Goal: Information Seeking & Learning: Learn about a topic

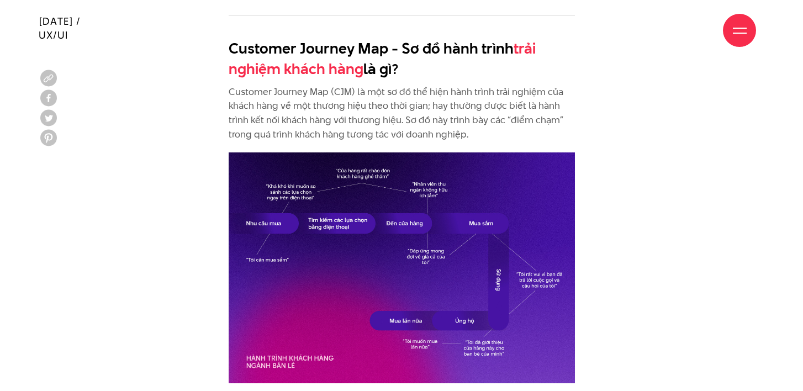
scroll to position [1083, 0]
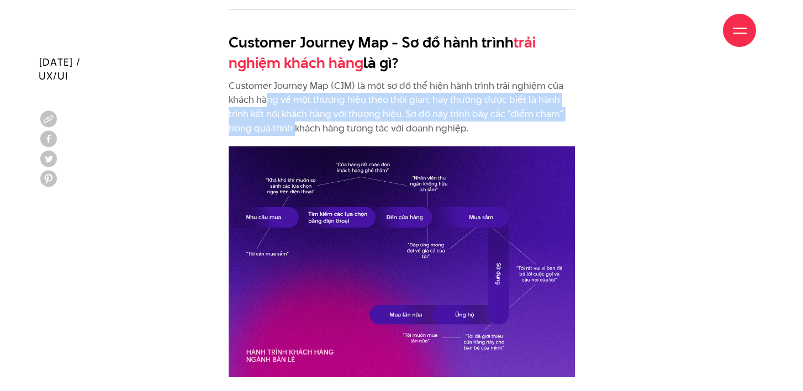
drag, startPoint x: 269, startPoint y: 102, endPoint x: 294, endPoint y: 124, distance: 33.7
click at [294, 124] on p "Customer Journey Map (CJM) là một sơ đồ thể hiện hành trình trải nghiệm của khá…" at bounding box center [402, 107] width 346 height 56
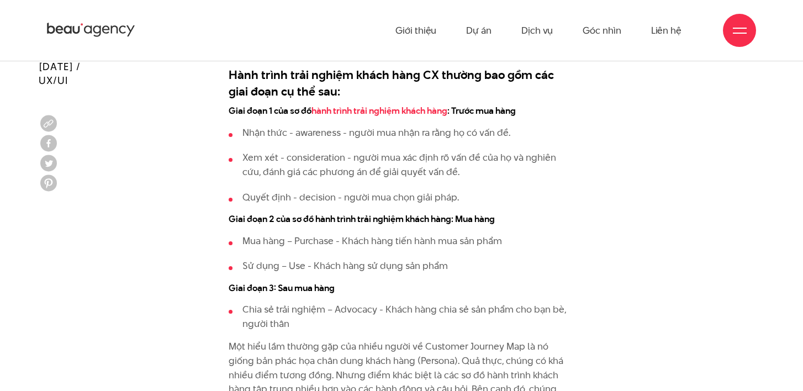
scroll to position [1404, 0]
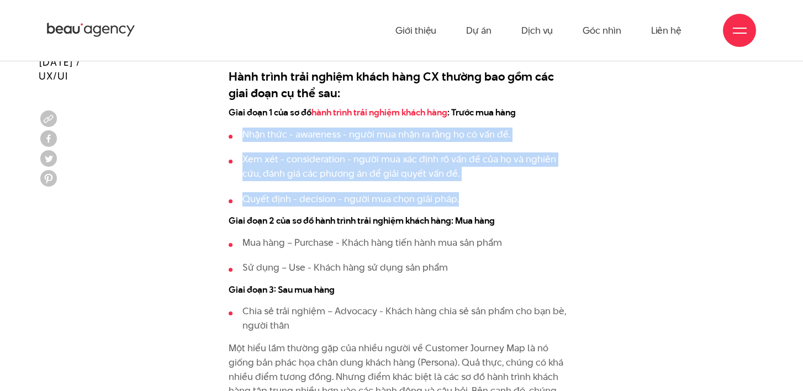
drag, startPoint x: 244, startPoint y: 136, endPoint x: 503, endPoint y: 199, distance: 267.4
click at [503, 199] on ul "Nhận thức - awareness - người mua nhận ra rằng họ có vấn đề. Xem xét - consider…" at bounding box center [402, 167] width 346 height 78
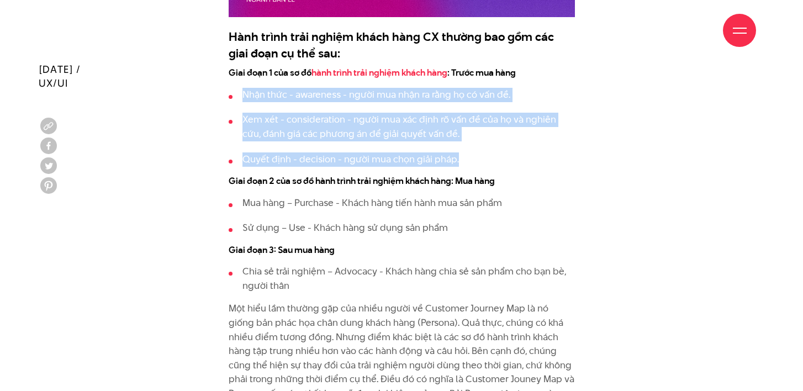
scroll to position [1452, 0]
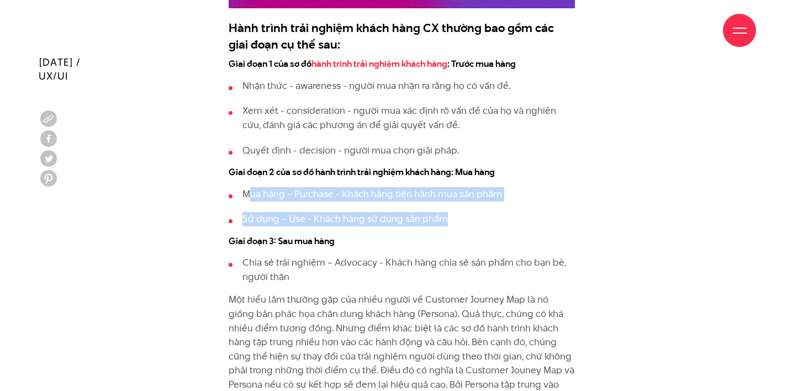
drag, startPoint x: 246, startPoint y: 191, endPoint x: 498, endPoint y: 224, distance: 253.5
click at [498, 224] on ul "Mua hàng – Purchase - Khách hàng tiến hành mua sản phẩm Sử dụng – Use - Khách h…" at bounding box center [402, 206] width 346 height 39
click at [393, 209] on ul "Mua hàng – Purchase - Khách hàng tiến hành mua sản phẩm Sử dụng – Use - Khách h…" at bounding box center [402, 206] width 346 height 39
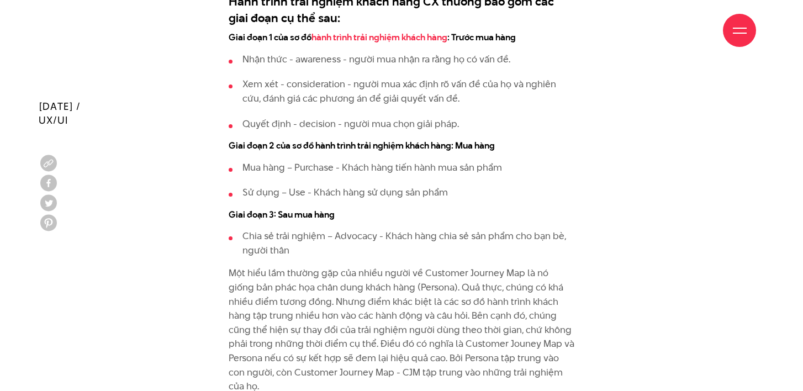
scroll to position [1531, 0]
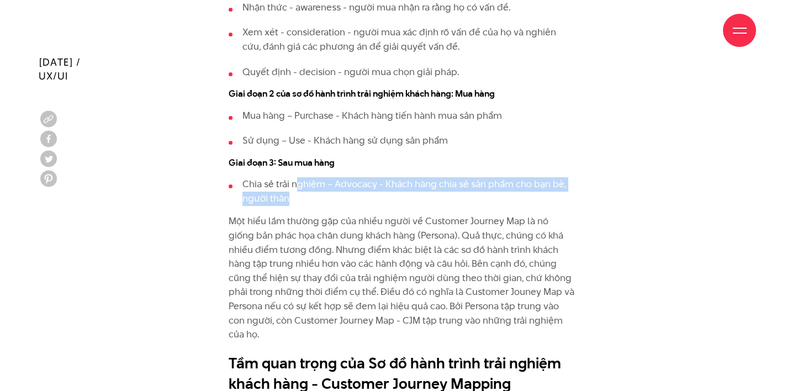
drag, startPoint x: 298, startPoint y: 186, endPoint x: 539, endPoint y: 204, distance: 242.1
click at [539, 204] on li "Chia sẻ trải nghiệm – Advocacy - Khách hàng chia sẻ sản phẩm cho bạn bè, người …" at bounding box center [402, 191] width 346 height 28
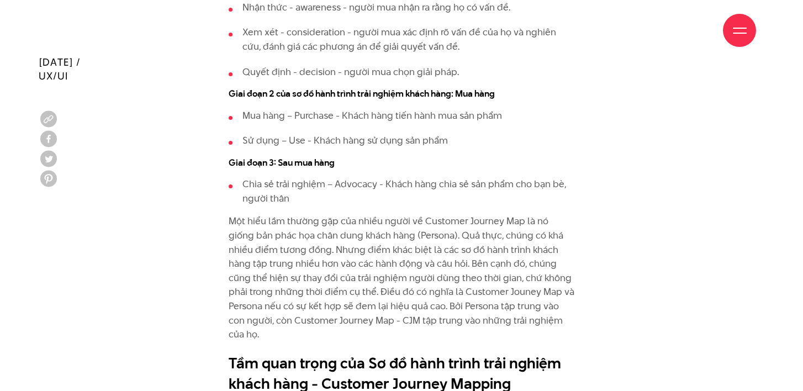
click at [249, 220] on p "Một hiểu lầm thường gặp của nhiều người về Customer Journey Map là nó giống bản…" at bounding box center [402, 277] width 346 height 127
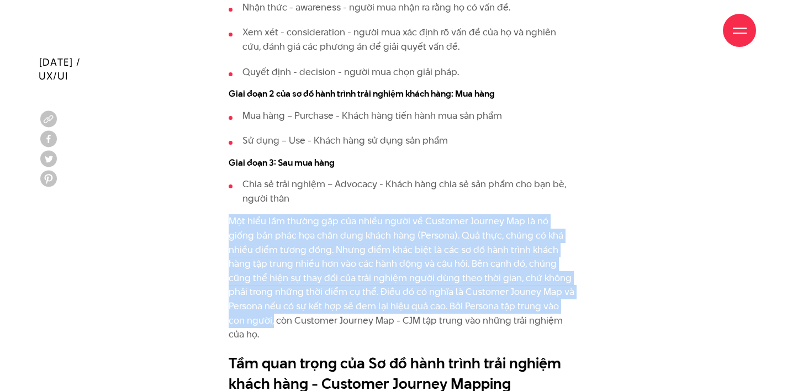
drag, startPoint x: 232, startPoint y: 223, endPoint x: 577, endPoint y: 311, distance: 355.8
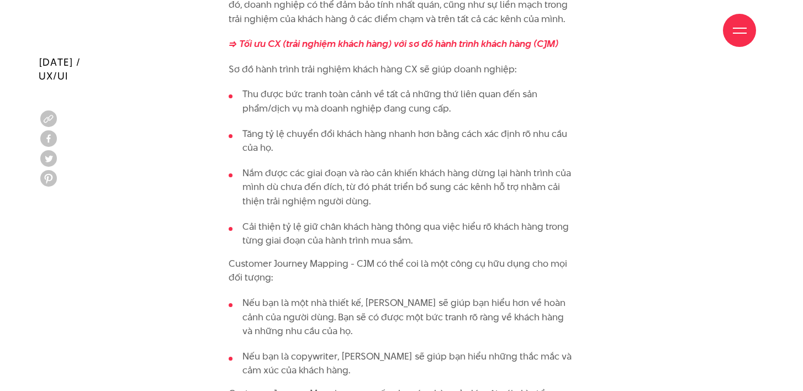
scroll to position [1962, 0]
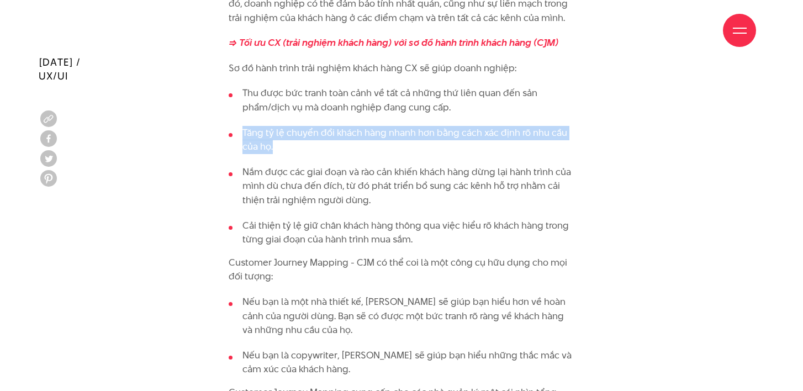
drag, startPoint x: 243, startPoint y: 117, endPoint x: 279, endPoint y: 127, distance: 37.3
click at [279, 127] on li "Tăng tỷ lệ chuyển đổi khách hàng nhanh hơn bằng cách xác định rõ nhu cầu của họ." at bounding box center [402, 140] width 346 height 28
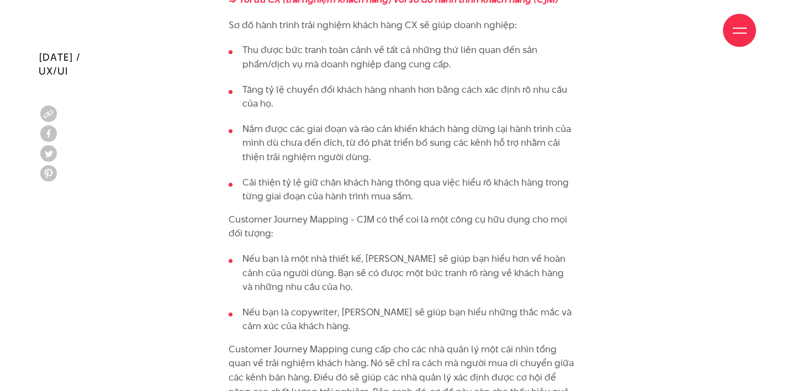
scroll to position [2007, 0]
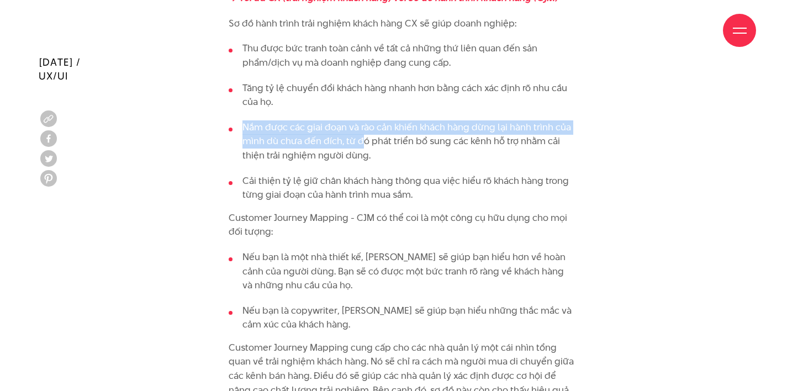
drag, startPoint x: 243, startPoint y: 111, endPoint x: 370, endPoint y: 139, distance: 130.2
click at [370, 138] on li "Nắm được các giai đoạn và rào cản khiến khách hàng dừng lại hành trình của mình…" at bounding box center [402, 141] width 346 height 43
click at [370, 139] on li "Nắm được các giai đoạn và rào cản khiến khách hàng dừng lại hành trình của mình…" at bounding box center [402, 141] width 346 height 43
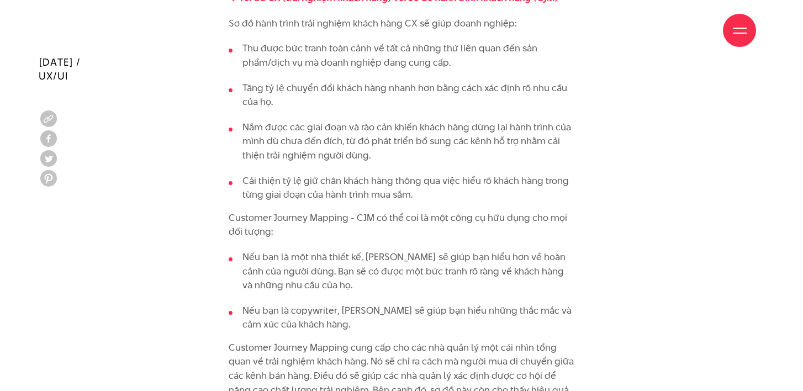
drag, startPoint x: 342, startPoint y: 129, endPoint x: 391, endPoint y: 139, distance: 50.8
click at [391, 139] on li "Nắm được các giai đoạn và rào cản khiến khách hàng dừng lại hành trình của mình…" at bounding box center [402, 141] width 346 height 43
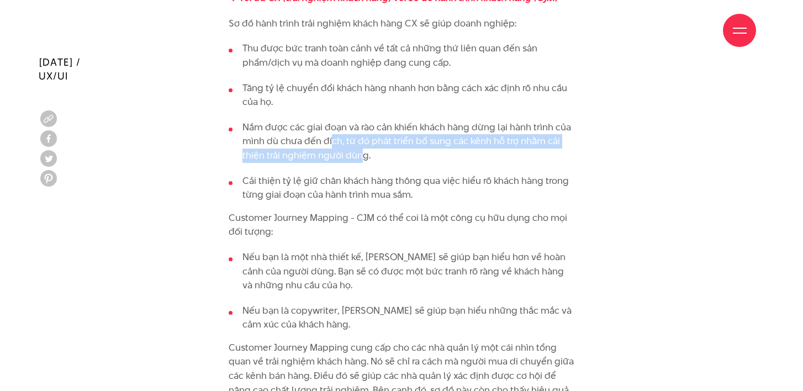
drag, startPoint x: 330, startPoint y: 125, endPoint x: 360, endPoint y: 144, distance: 35.3
click at [361, 144] on li "Nắm được các giai đoạn và rào cản khiến khách hàng dừng lại hành trình của mình…" at bounding box center [402, 141] width 346 height 43
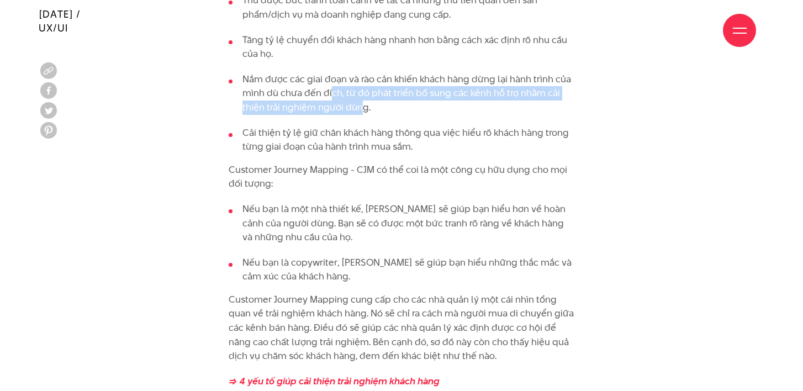
scroll to position [2066, 0]
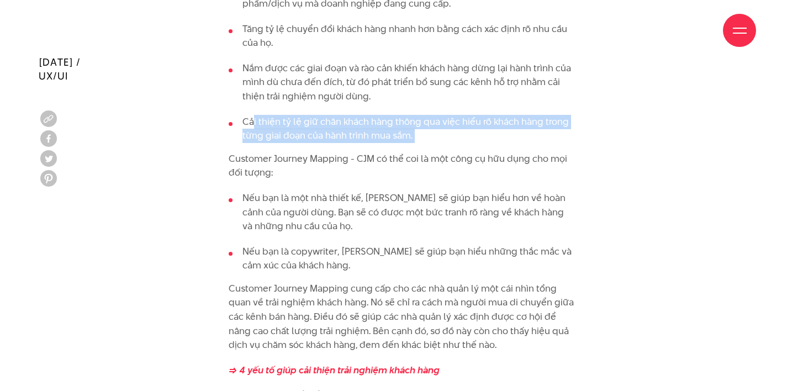
drag, startPoint x: 253, startPoint y: 105, endPoint x: 407, endPoint y: 140, distance: 158.1
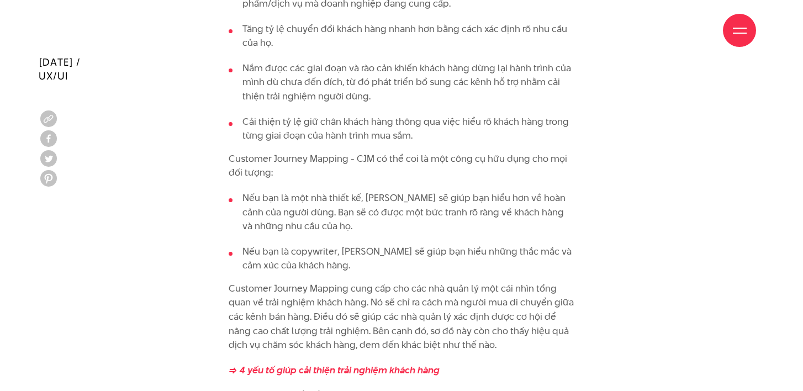
click at [252, 152] on p "Customer Journey Mapping - CJM có thể coi là một công cụ hữu dụng cho mọi đối t…" at bounding box center [402, 166] width 346 height 28
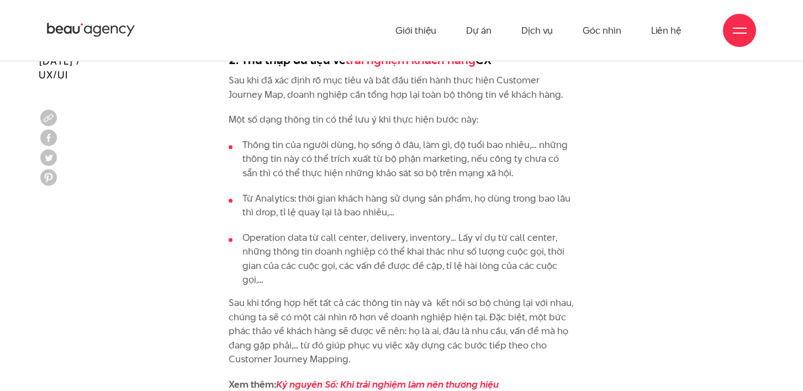
scroll to position [2801, 0]
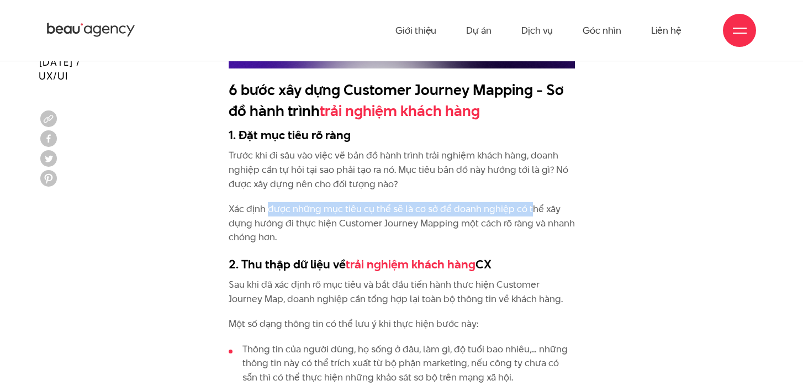
drag, startPoint x: 270, startPoint y: 197, endPoint x: 529, endPoint y: 196, distance: 259.2
click at [529, 202] on p "Xác định được những mục tiêu cụ thể sẽ là cơ sở để doanh nghiệp có thể xây dựng…" at bounding box center [402, 223] width 346 height 43
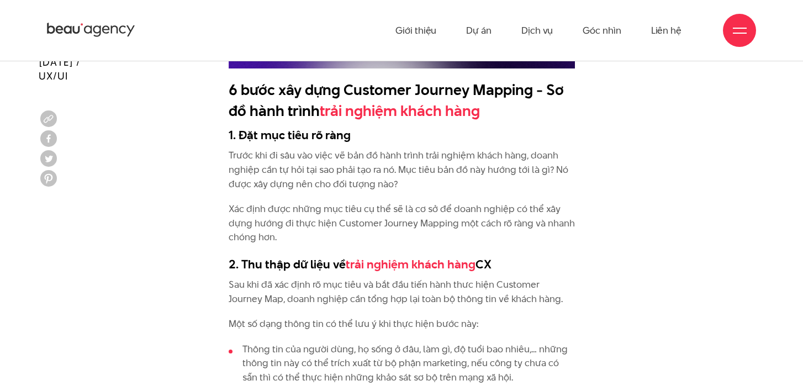
click at [484, 211] on p "Xác định được những mục tiêu cụ thể sẽ là cơ sở để doanh nghiệp có thể xây dựng…" at bounding box center [402, 223] width 346 height 43
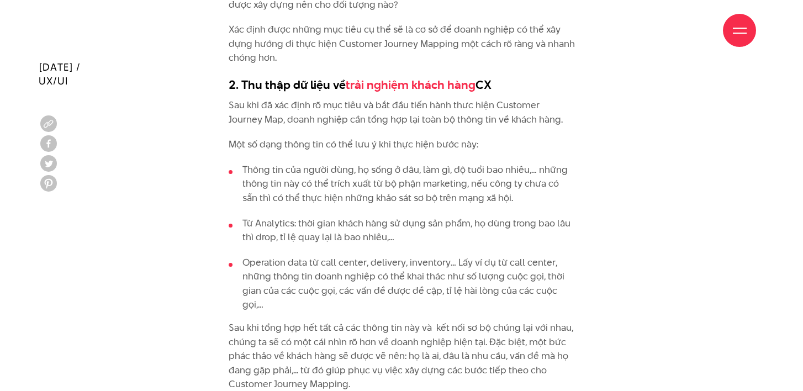
scroll to position [2991, 0]
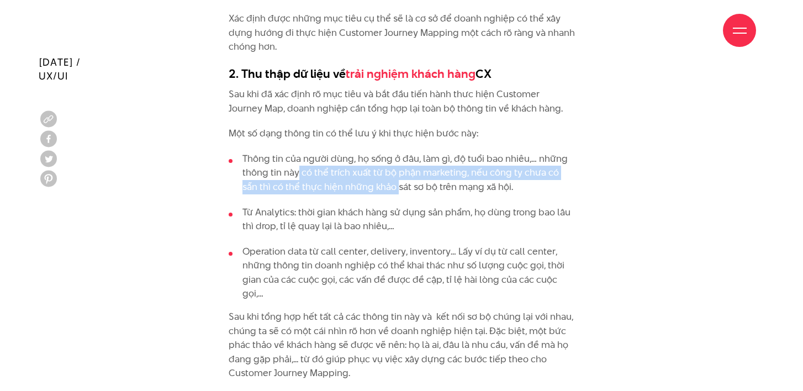
drag, startPoint x: 330, startPoint y: 165, endPoint x: 381, endPoint y: 174, distance: 51.0
click at [381, 174] on li "Thông tin của người dùng, họ sống ở đâu, làm gì, độ tuổi bao nhiêu,… những thôn…" at bounding box center [402, 173] width 346 height 43
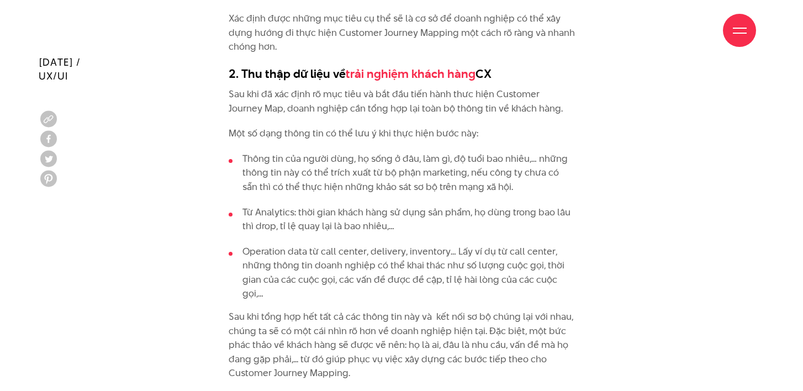
click at [317, 206] on li "Từ Analytics: thời gian khách hàng sử dụng sản phẩm, họ dùng trong bao lâu thì …" at bounding box center [402, 220] width 346 height 28
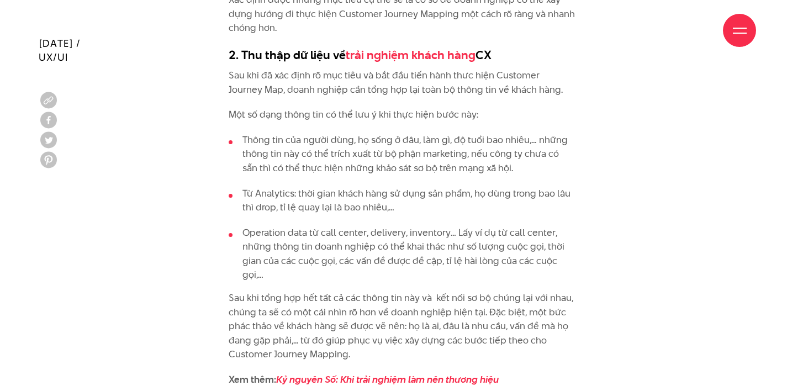
scroll to position [3030, 0]
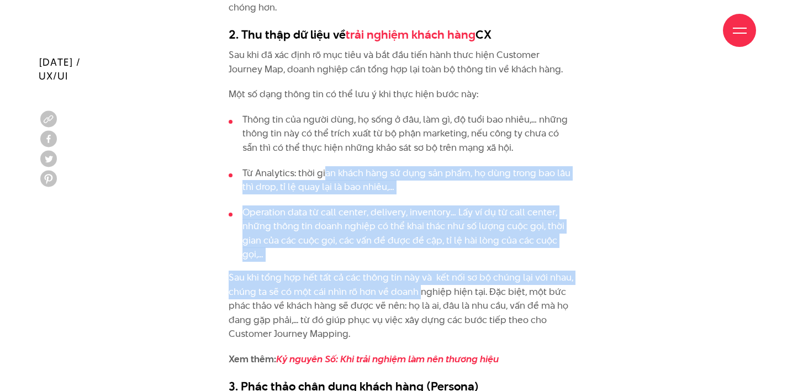
drag, startPoint x: 325, startPoint y: 156, endPoint x: 418, endPoint y: 274, distance: 149.9
click at [418, 274] on div "Customer Journey Map - Sơ đồ hành trình trải nghiệm khách hàng là gì? Customer …" at bounding box center [402, 0] width 346 height 3831
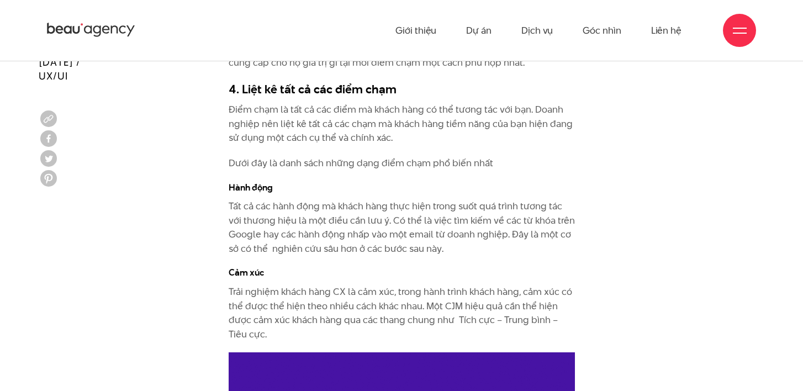
scroll to position [3550, 0]
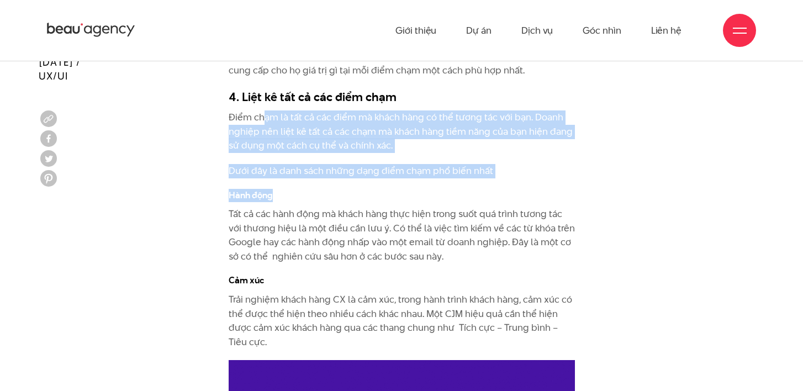
drag, startPoint x: 264, startPoint y: 109, endPoint x: 359, endPoint y: 187, distance: 122.9
click at [359, 190] on h4 "Hành động" at bounding box center [402, 196] width 346 height 13
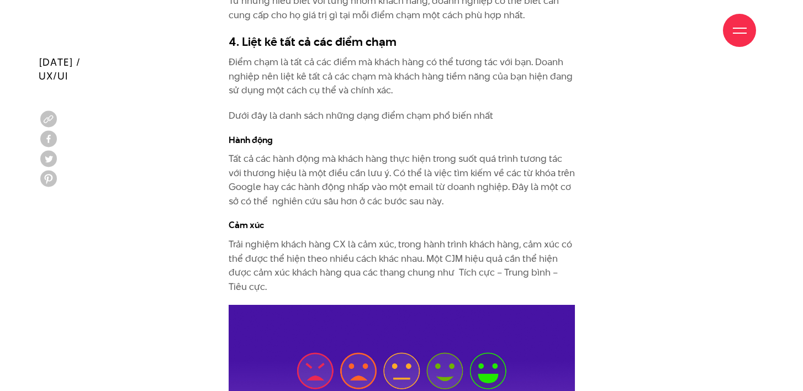
scroll to position [3608, 0]
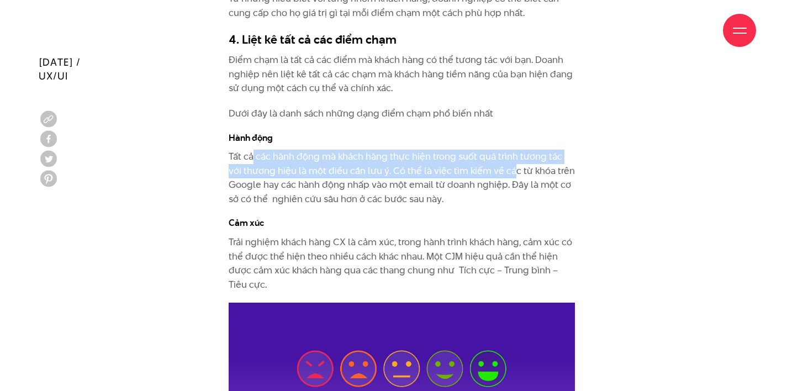
drag, startPoint x: 252, startPoint y: 148, endPoint x: 497, endPoint y: 151, distance: 244.8
click at [497, 151] on p "Tất cả các hành động mà khách hàng thực hiện trong suốt quá trình tương tác với…" at bounding box center [402, 178] width 346 height 56
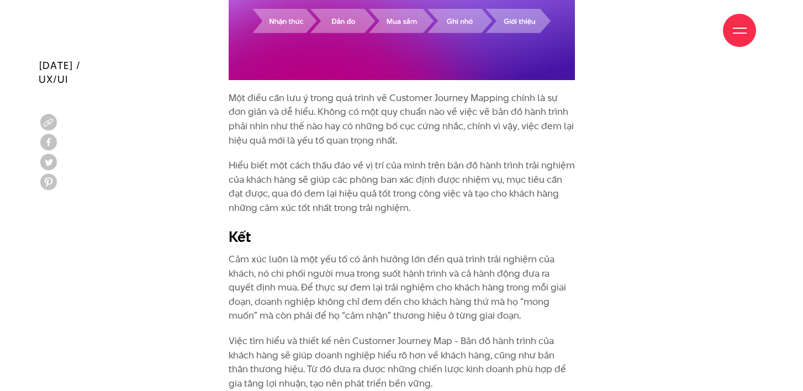
scroll to position [4509, 0]
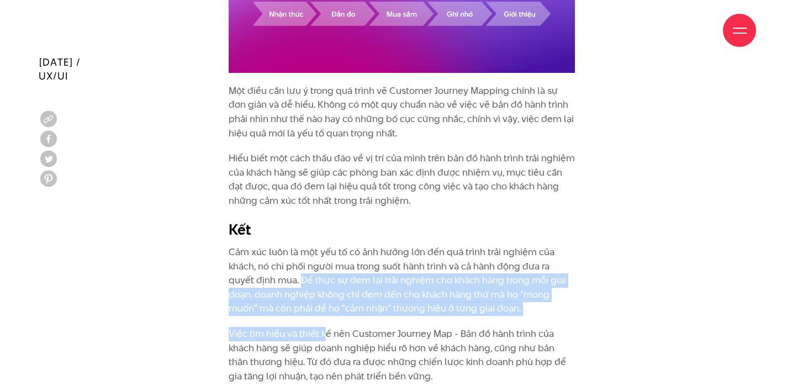
drag, startPoint x: 272, startPoint y: 269, endPoint x: 323, endPoint y: 323, distance: 74.7
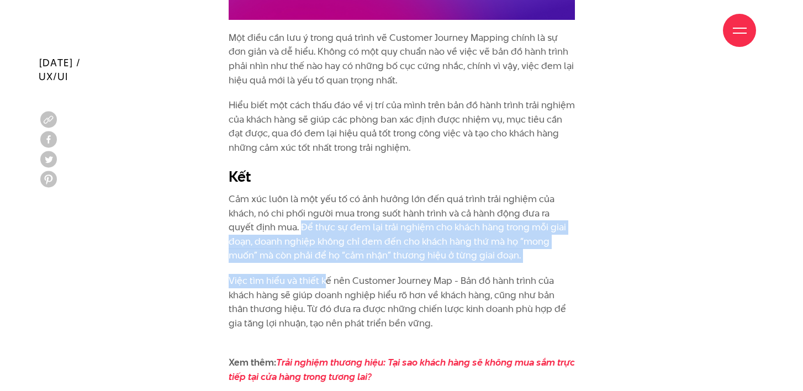
scroll to position [4562, 0]
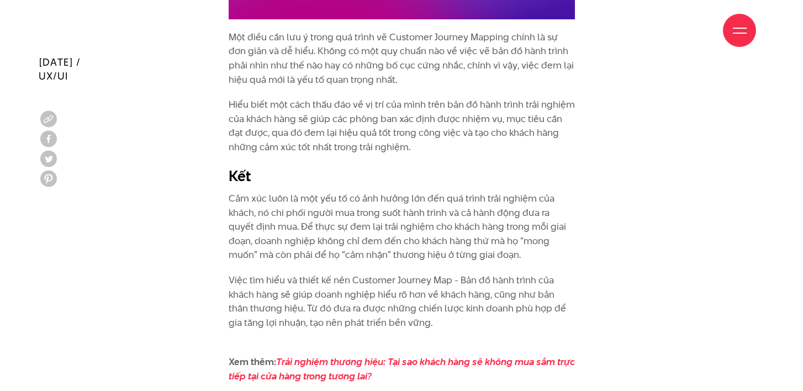
click at [336, 298] on p "Việc tìm hiểu và thiết kế nên Customer Journey Map - Bản đồ hành trình của khác…" at bounding box center [402, 309] width 346 height 71
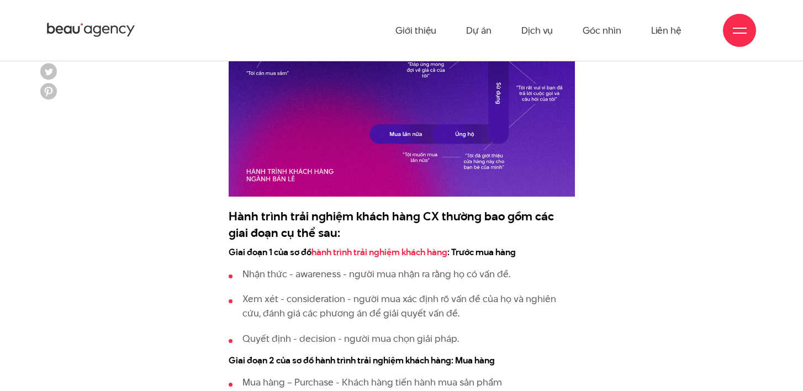
scroll to position [1167, 0]
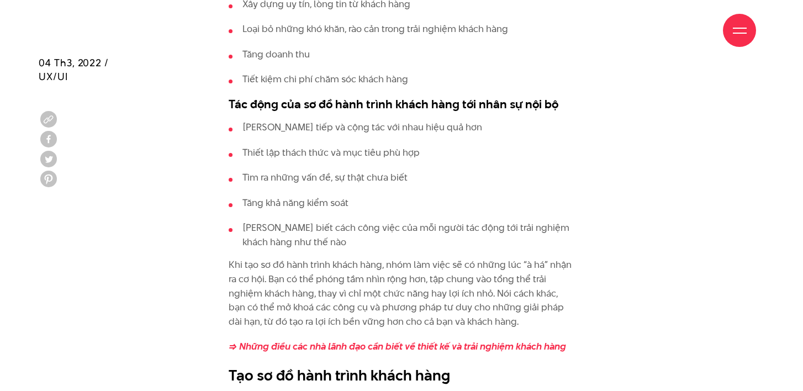
scroll to position [1543, 0]
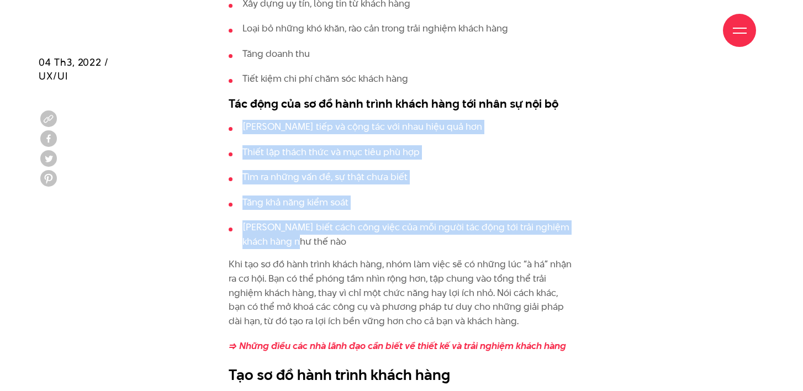
drag, startPoint x: 244, startPoint y: 102, endPoint x: 299, endPoint y: 216, distance: 126.5
click at [299, 216] on ul "Giao tiếp và cộng tác với nhau hiệu quả hơn Thiết lập thách thức và mục tiêu ph…" at bounding box center [402, 184] width 346 height 129
copy ul "Giao tiếp và cộng tác với nhau hiệu quả hơn Thiết lập thách thức và mục tiêu ph…"
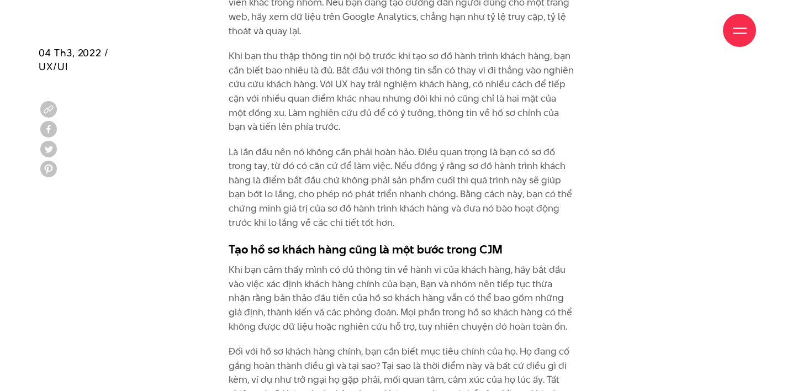
scroll to position [2508, 0]
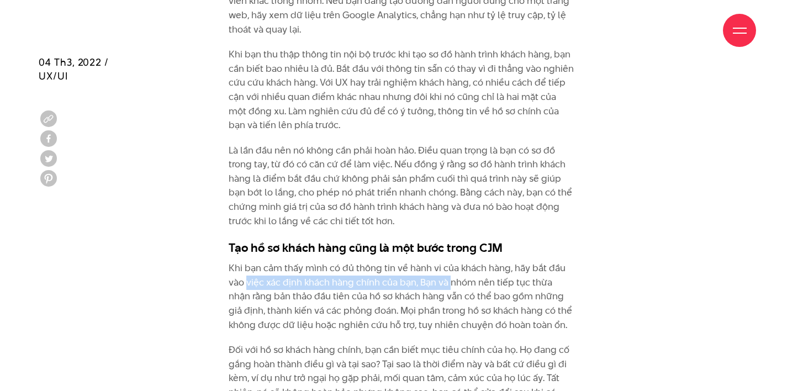
drag, startPoint x: 248, startPoint y: 235, endPoint x: 450, endPoint y: 234, distance: 202.3
click at [450, 261] on p "Khi bạn cảm thấy mình có đủ thông tin về hành vi của khách hàng, hãy bắt đầu và…" at bounding box center [402, 296] width 346 height 71
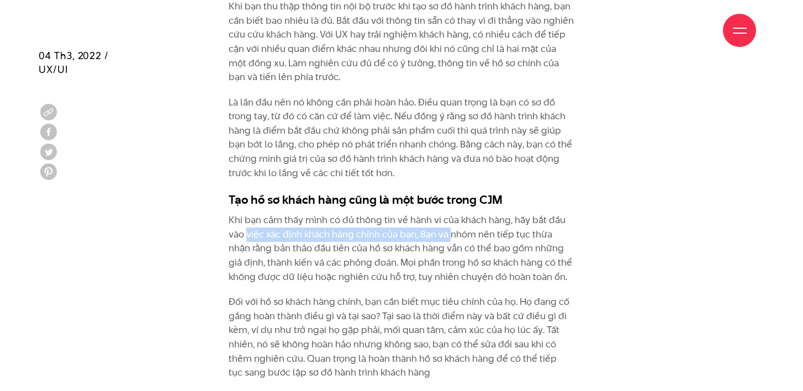
scroll to position [2557, 0]
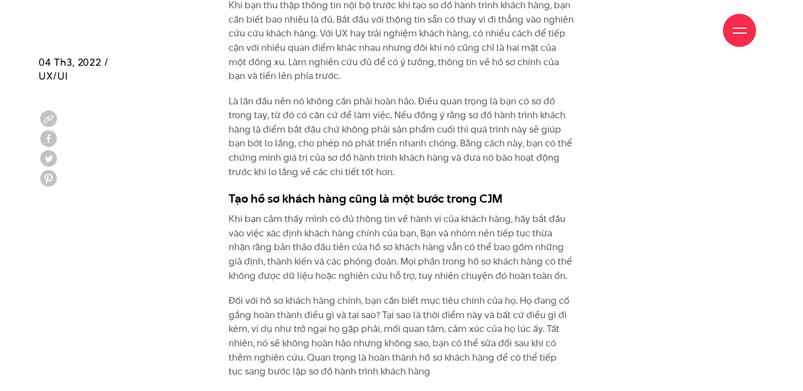
click at [334, 212] on p "Khi bạn cảm thấy mình có đủ thông tin về hành vi của khách hàng, hãy bắt đầu và…" at bounding box center [402, 247] width 346 height 71
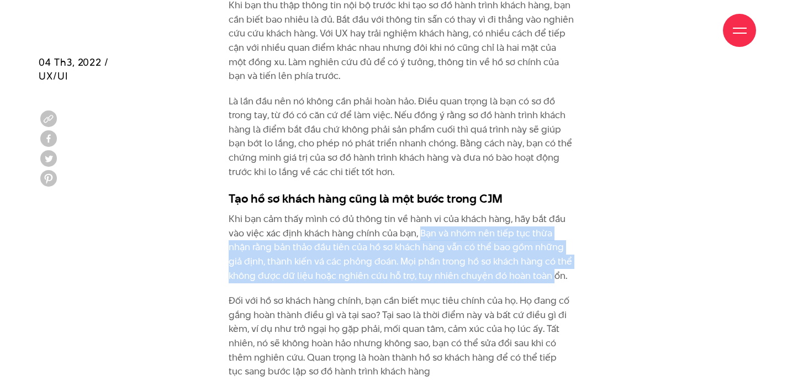
drag, startPoint x: 422, startPoint y: 187, endPoint x: 553, endPoint y: 230, distance: 137.9
click at [553, 230] on p "Khi bạn cảm thấy mình có đủ thông tin về hành vi của khách hàng, hãy bắt đầu và…" at bounding box center [402, 247] width 346 height 71
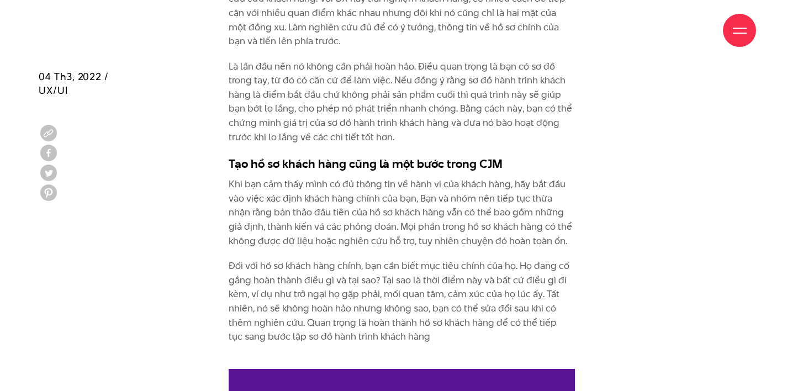
scroll to position [2613, 0]
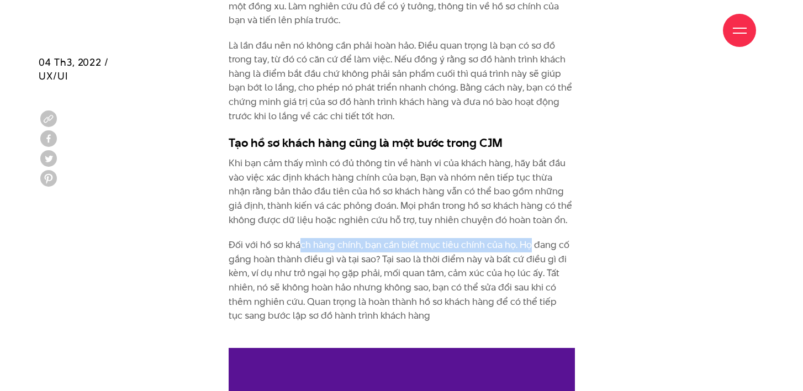
drag, startPoint x: 302, startPoint y: 199, endPoint x: 530, endPoint y: 202, distance: 228.8
click at [530, 238] on p "Đối với hồ sơ khách hàng chính, bạn cần biết mục tiêu chính của họ. Họ đang cố …" at bounding box center [402, 287] width 346 height 99
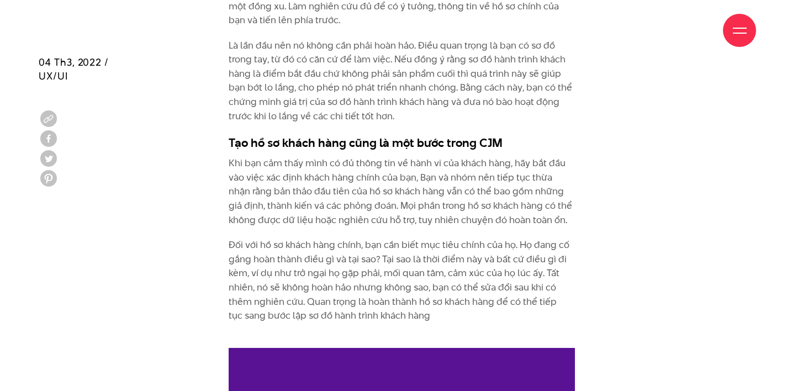
click at [533, 238] on p "Đối với hồ sơ khách hàng chính, bạn cần biết mục tiêu chính của họ. Họ đang cố …" at bounding box center [402, 287] width 346 height 99
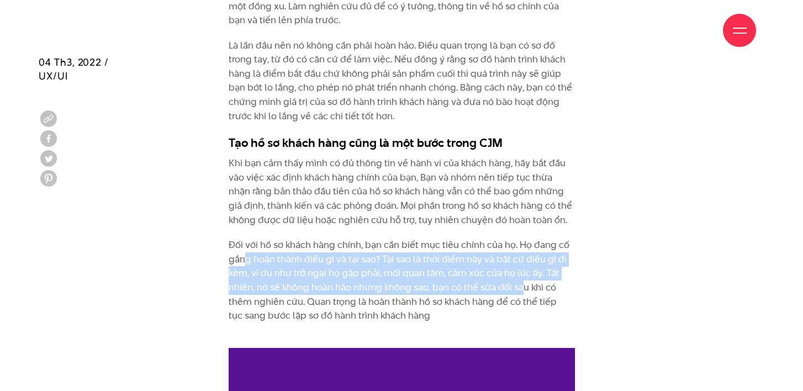
drag, startPoint x: 244, startPoint y: 211, endPoint x: 523, endPoint y: 235, distance: 279.5
click at [523, 238] on p "Đối với hồ sơ khách hàng chính, bạn cần biết mục tiêu chính của họ. Họ đang cố …" at bounding box center [402, 287] width 346 height 99
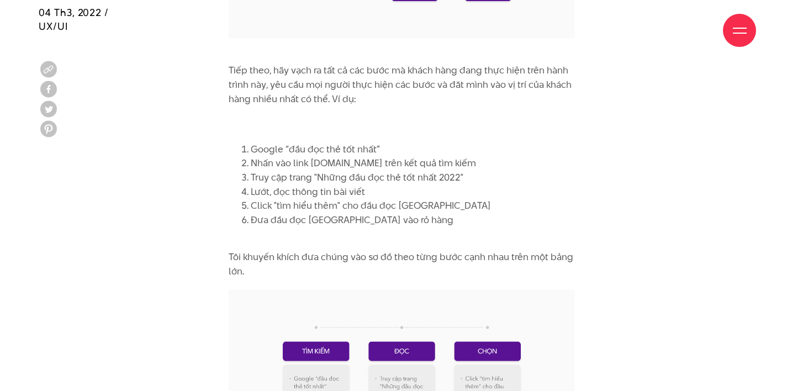
scroll to position [3549, 0]
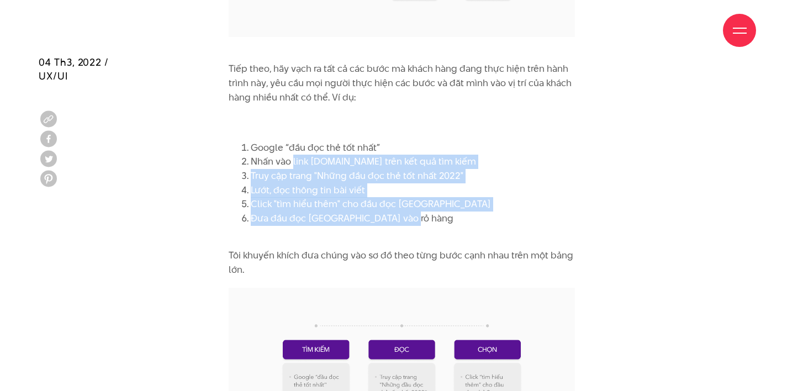
drag, startPoint x: 293, startPoint y: 111, endPoint x: 427, endPoint y: 167, distance: 144.6
click at [428, 167] on ol "Google “đầu đọc thẻ tốt nhất” Nhấn vào link business.org trên kết quả tìm kiếm …" at bounding box center [402, 183] width 346 height 85
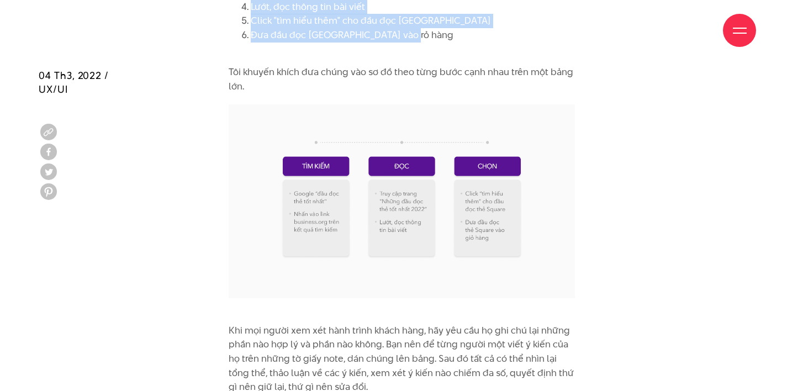
scroll to position [3818, 0]
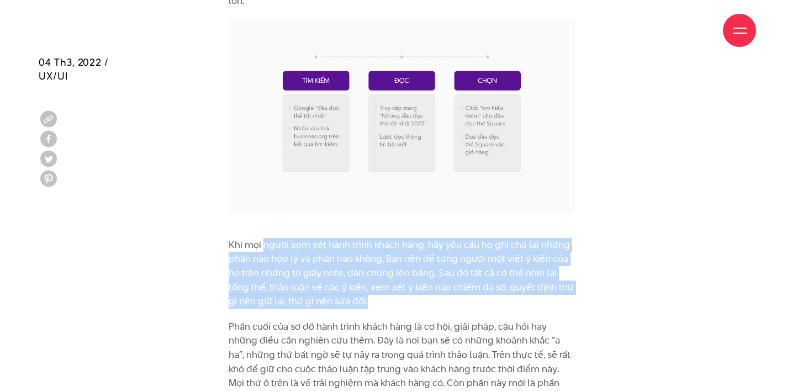
drag, startPoint x: 265, startPoint y: 196, endPoint x: 482, endPoint y: 252, distance: 223.7
click at [509, 252] on p "Khi mọi người xem xét hành trình khách hàng, hãy yêu cầu họ ghi chú lại những p…" at bounding box center [402, 273] width 346 height 71
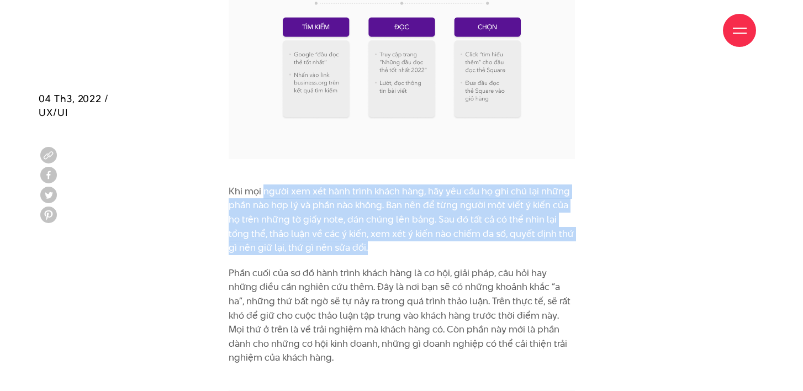
scroll to position [3908, 0]
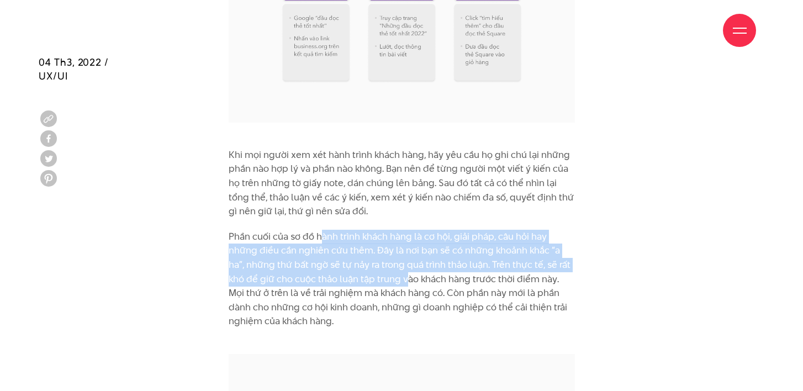
drag, startPoint x: 319, startPoint y: 187, endPoint x: 406, endPoint y: 235, distance: 99.0
click at [406, 235] on p "Phần cuối của sơ đồ hành trình khách hàng là cơ hội, giải pháp, câu hỏi hay nhữ…" at bounding box center [402, 286] width 346 height 113
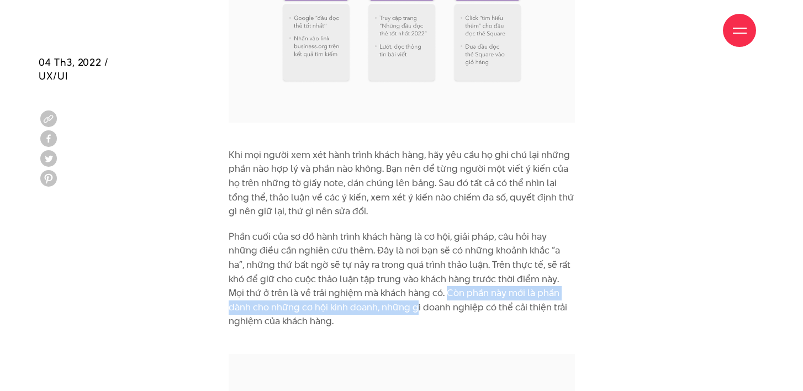
drag, startPoint x: 430, startPoint y: 246, endPoint x: 391, endPoint y: 257, distance: 40.2
click at [391, 257] on p "Phần cuối của sơ đồ hành trình khách hàng là cơ hội, giải pháp, câu hỏi hay nhữ…" at bounding box center [402, 286] width 346 height 113
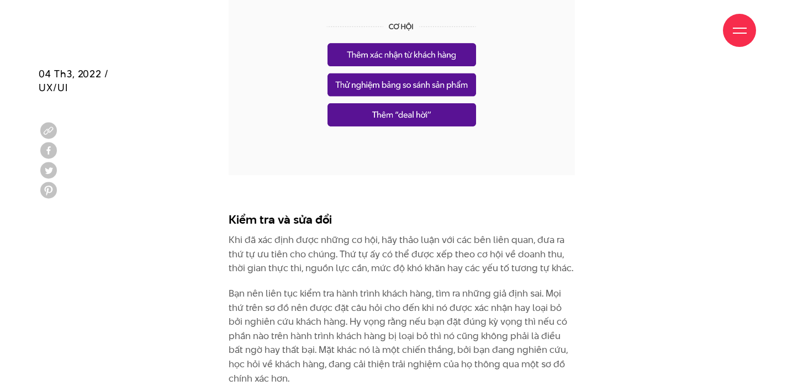
scroll to position [4293, 0]
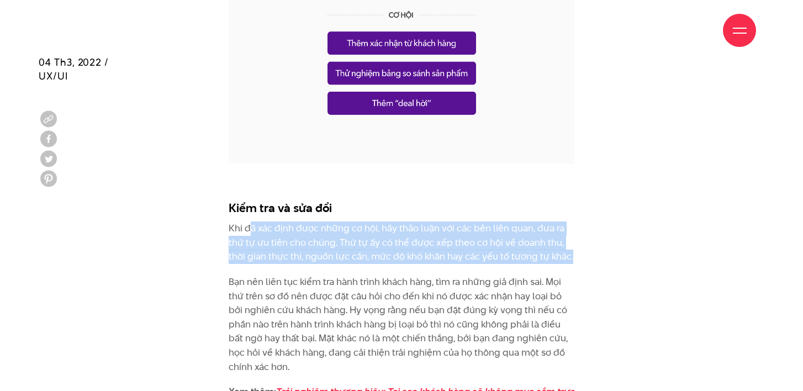
drag, startPoint x: 251, startPoint y: 182, endPoint x: 569, endPoint y: 211, distance: 319.1
click at [569, 222] on p "Khi đã xác định được những cơ hội, hãy thảo luận với các bên liên quan, đưa ra …" at bounding box center [402, 243] width 346 height 43
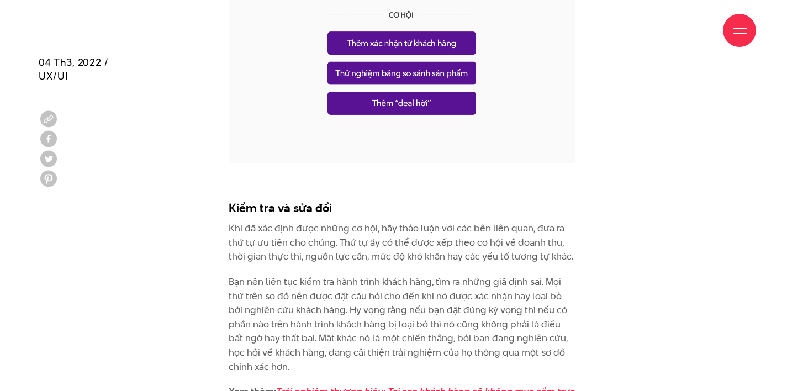
click at [336, 275] on p "Bạn nên liên tục kiểm tra hành trình khách hàng, tìm ra những giả định sai. Mọi…" at bounding box center [402, 324] width 346 height 99
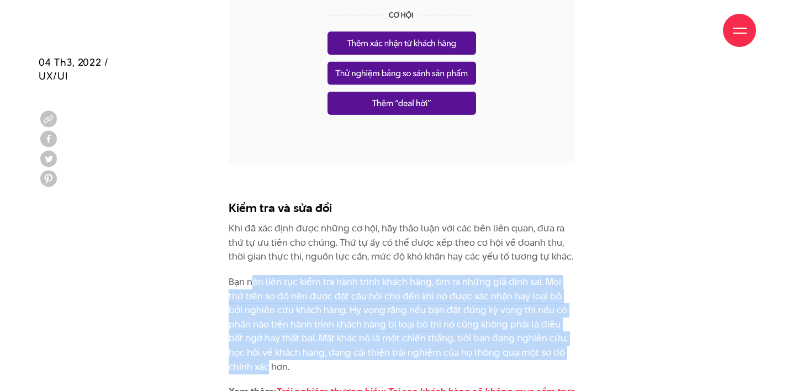
drag, startPoint x: 250, startPoint y: 233, endPoint x: 589, endPoint y: 298, distance: 345.0
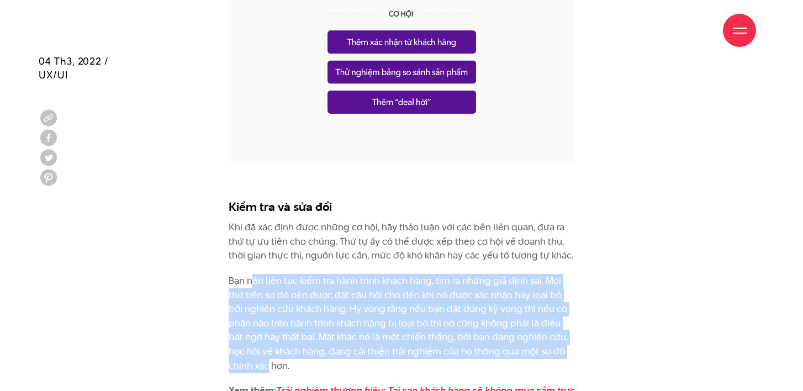
scroll to position [4416, 0]
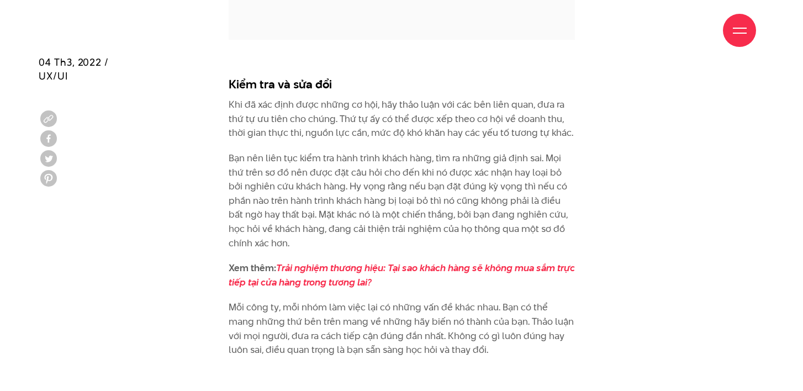
click at [521, 301] on p "Mỗi công ty, mỗi nhóm làm việc lại có những vấn đề khác nhau. Bạn có thể mang n…" at bounding box center [402, 336] width 346 height 71
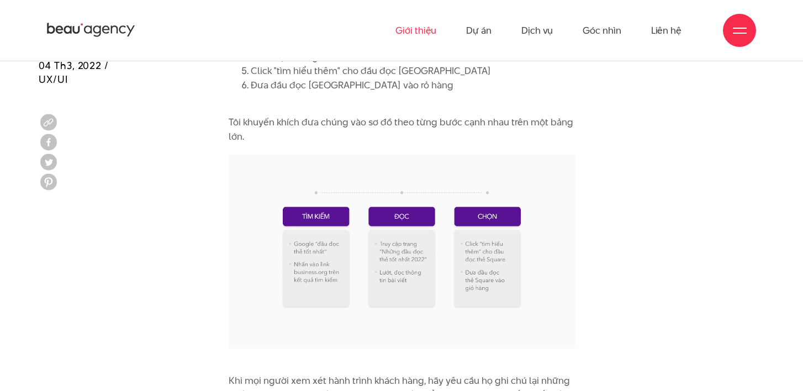
scroll to position [3680, 0]
